Goal: Entertainment & Leisure: Consume media (video, audio)

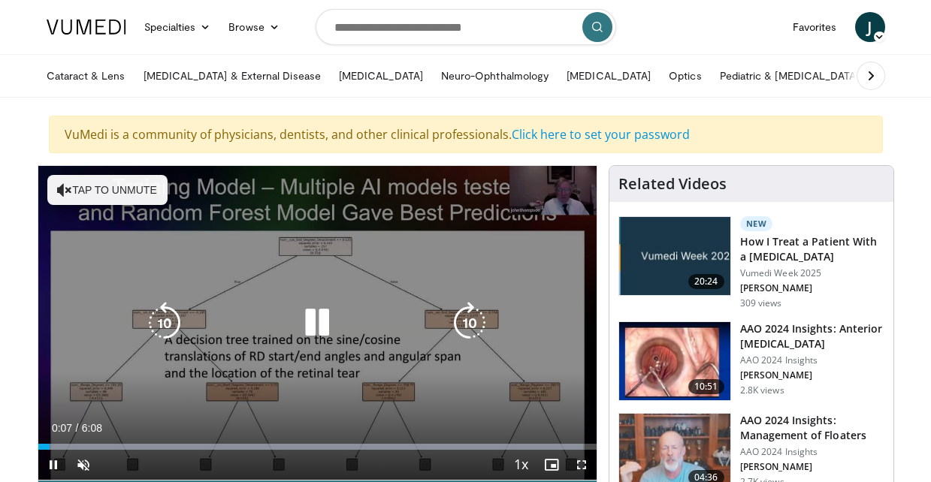
click at [319, 322] on icon "Video Player" at bounding box center [317, 323] width 42 height 42
click at [84, 182] on button "Tap to unmute" at bounding box center [107, 190] width 120 height 30
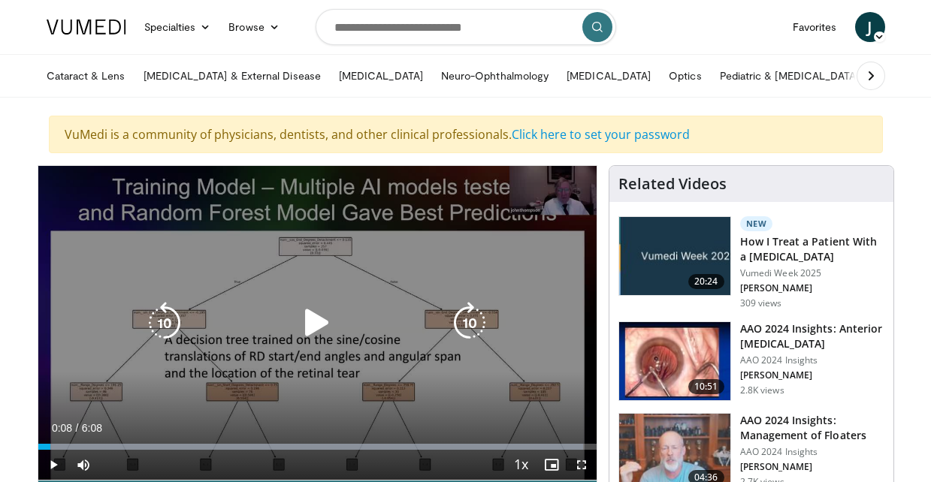
click at [310, 314] on icon "Video Player" at bounding box center [317, 323] width 42 height 42
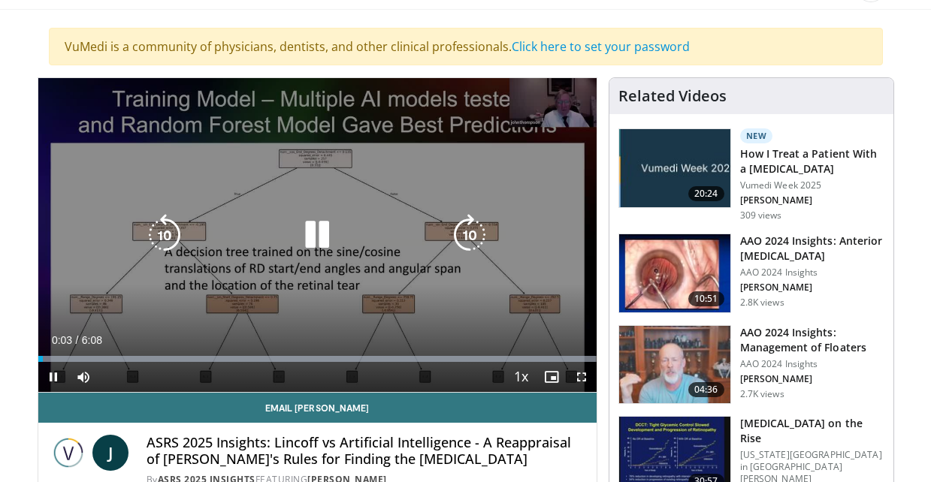
scroll to position [90, 0]
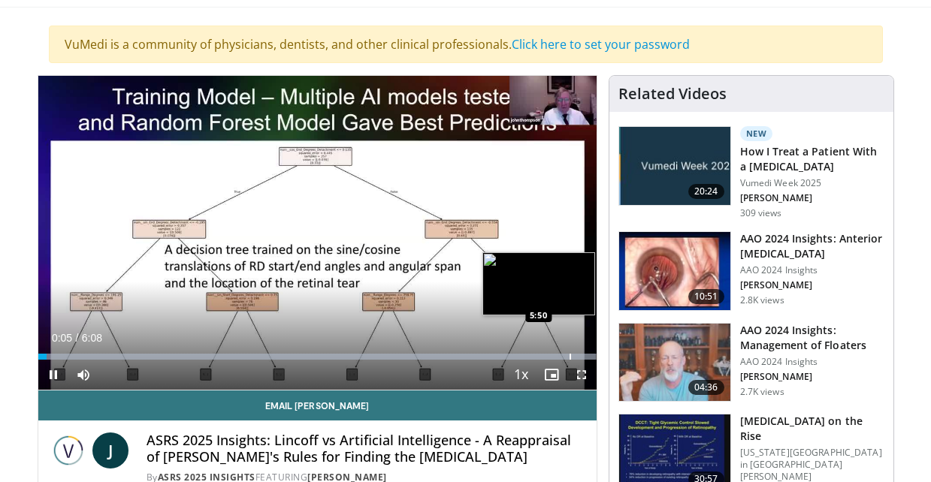
click at [568, 355] on div "Loaded : 99.98% 0:05 5:50" at bounding box center [317, 357] width 558 height 6
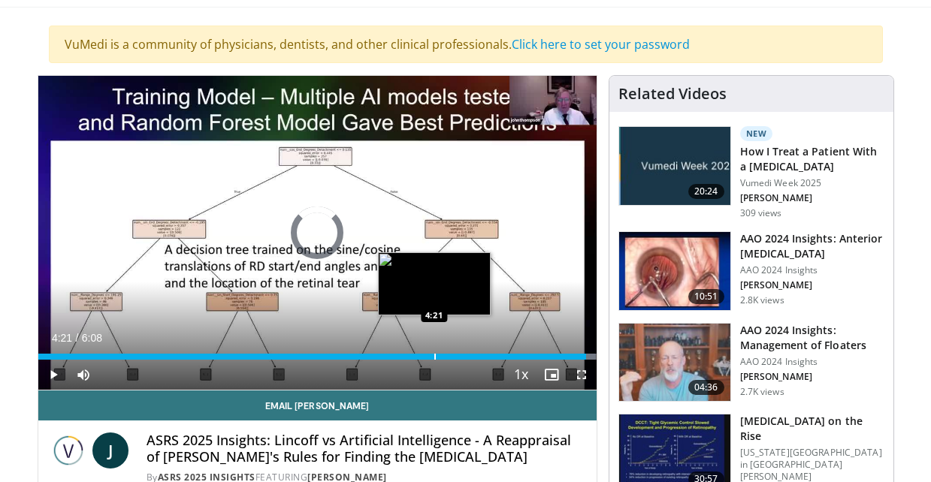
click at [434, 354] on div "Progress Bar" at bounding box center [435, 357] width 2 height 6
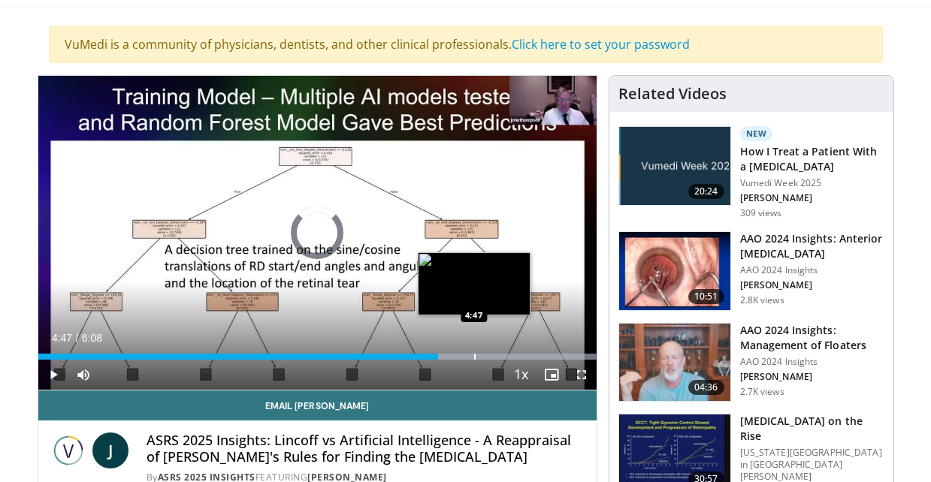
click at [474, 356] on div "Progress Bar" at bounding box center [475, 357] width 2 height 6
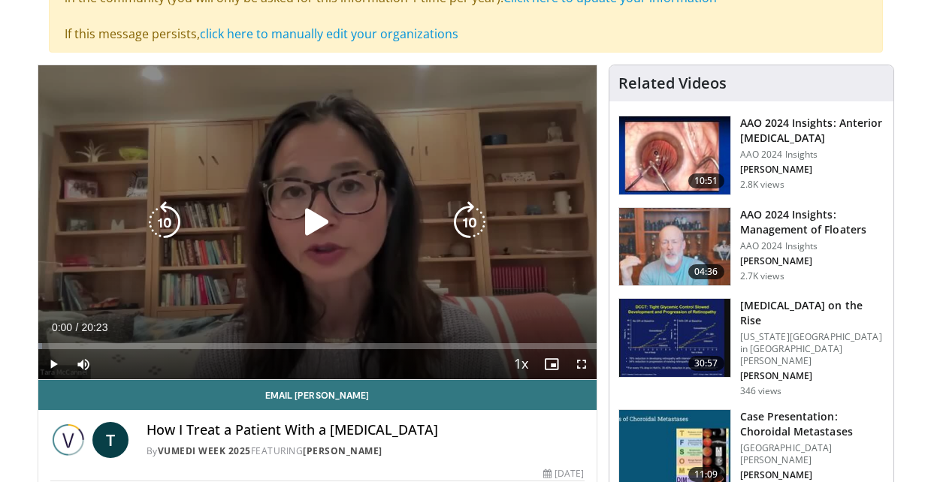
scroll to position [209, 0]
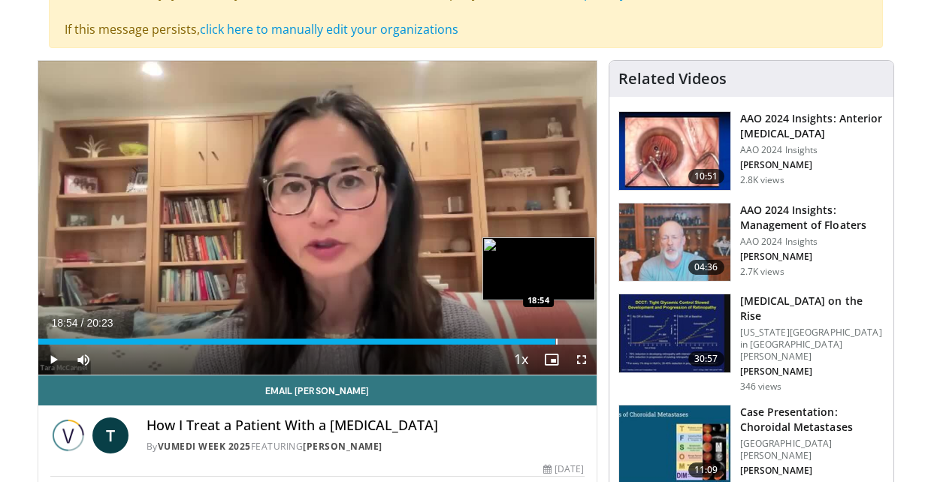
click at [555, 337] on div "Loaded : 28.64% 18:54 18:54" at bounding box center [317, 338] width 558 height 14
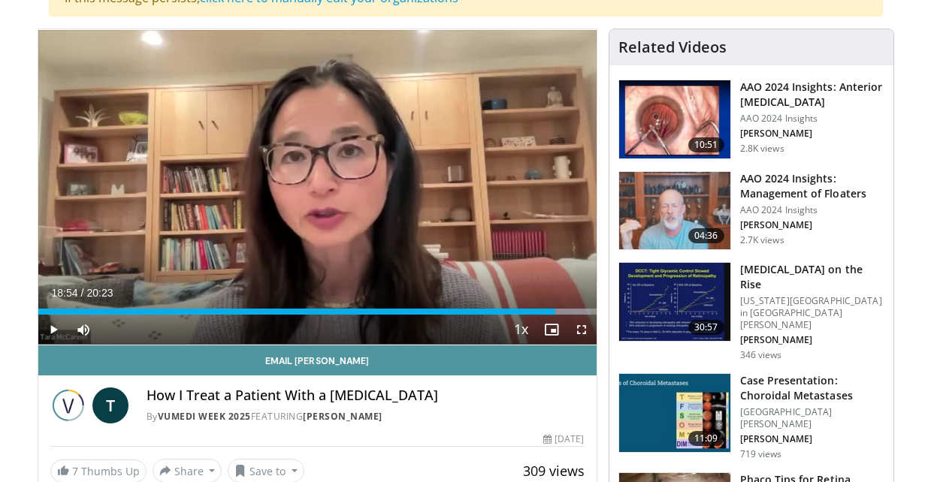
scroll to position [241, 0]
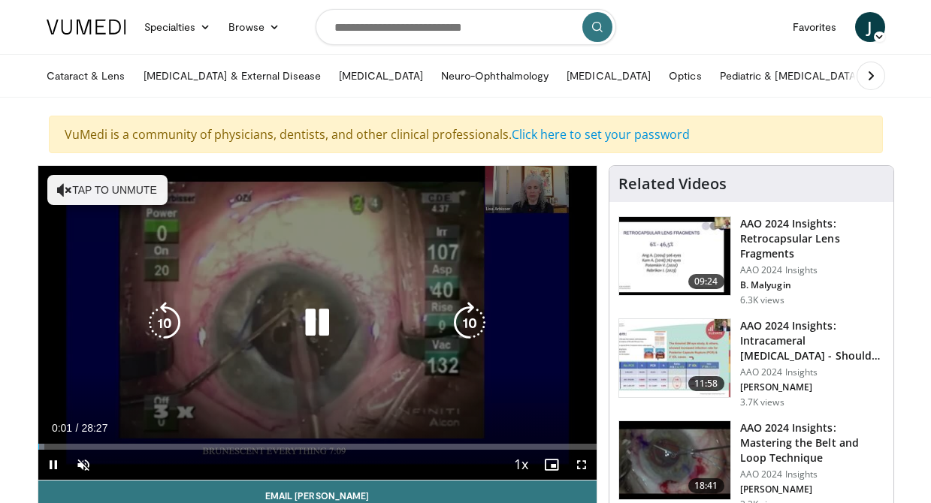
click at [89, 189] on button "Tap to unmute" at bounding box center [107, 190] width 120 height 30
